Goal: Task Accomplishment & Management: Manage account settings

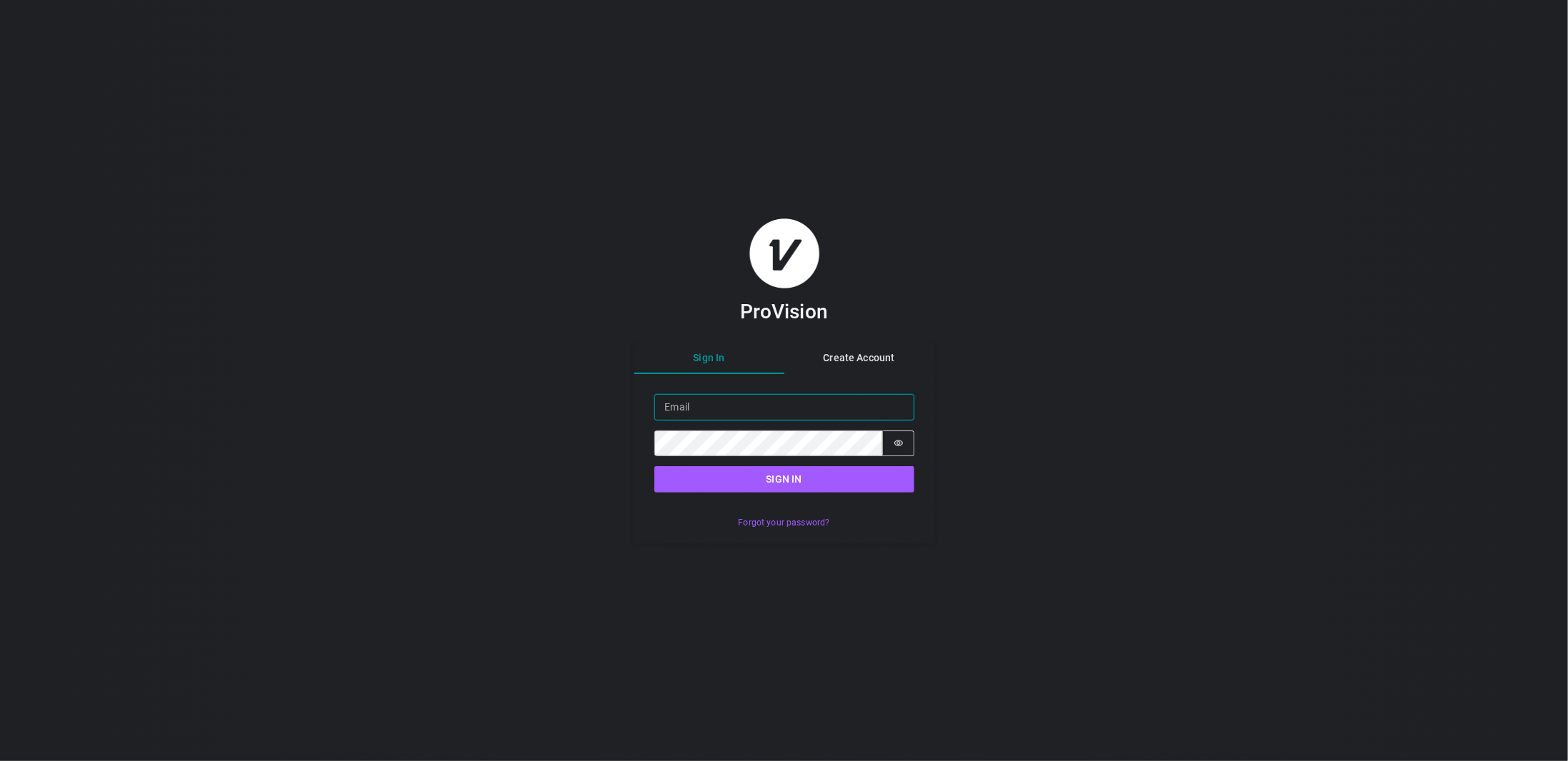
click at [815, 415] on input "Email" at bounding box center [784, 407] width 260 height 27
click at [790, 410] on input "Email" at bounding box center [784, 407] width 260 height 27
click at [810, 409] on input "Email" at bounding box center [784, 407] width 260 height 27
type input "l"
type input "leonardo.manrique@soundcomponents.com"
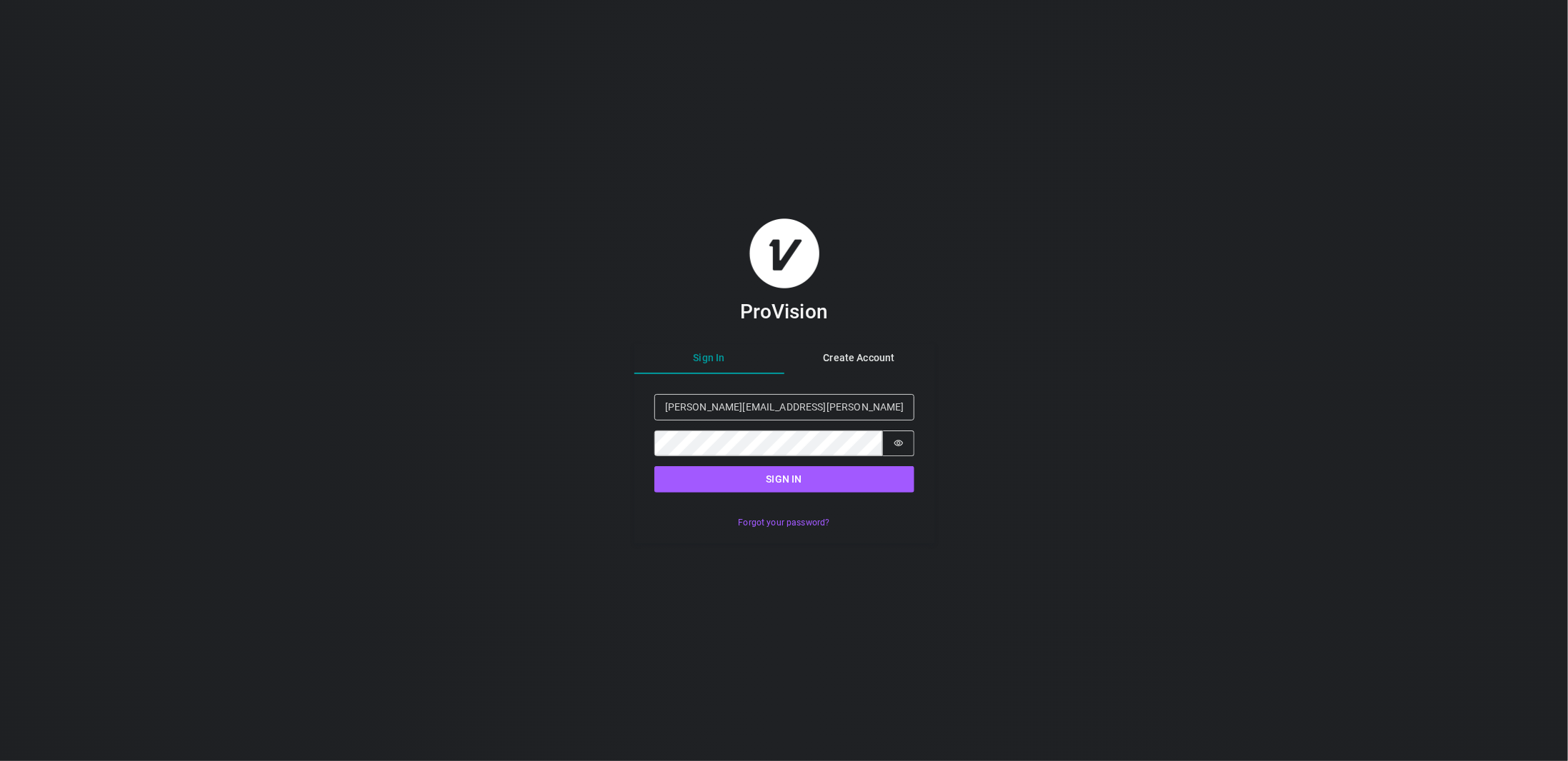
click at [1060, 397] on div "ProVision Sign In Create Account Sign in Email leonardo.manrique@soundcomponent…" at bounding box center [784, 380] width 1568 height 761
click at [765, 485] on button "Sign in" at bounding box center [784, 479] width 260 height 27
